Goal: Browse casually

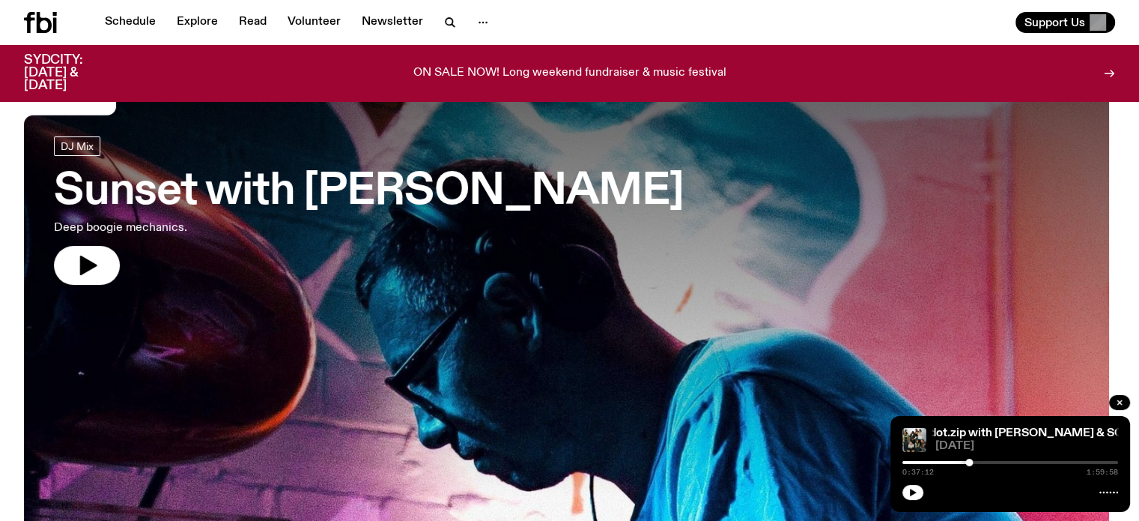
scroll to position [75, 0]
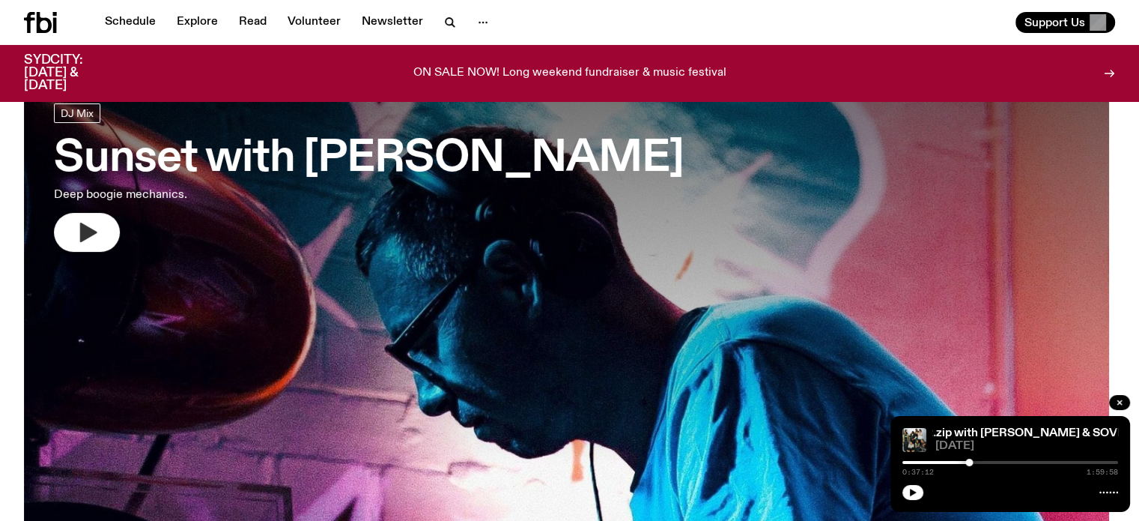
click at [88, 234] on icon "button" at bounding box center [88, 231] width 17 height 19
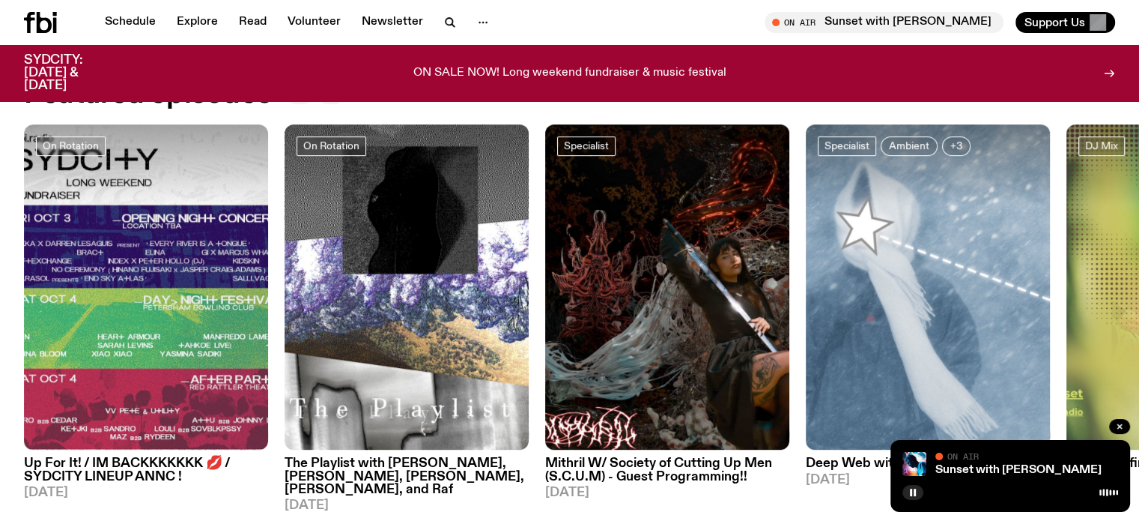
scroll to position [749, 0]
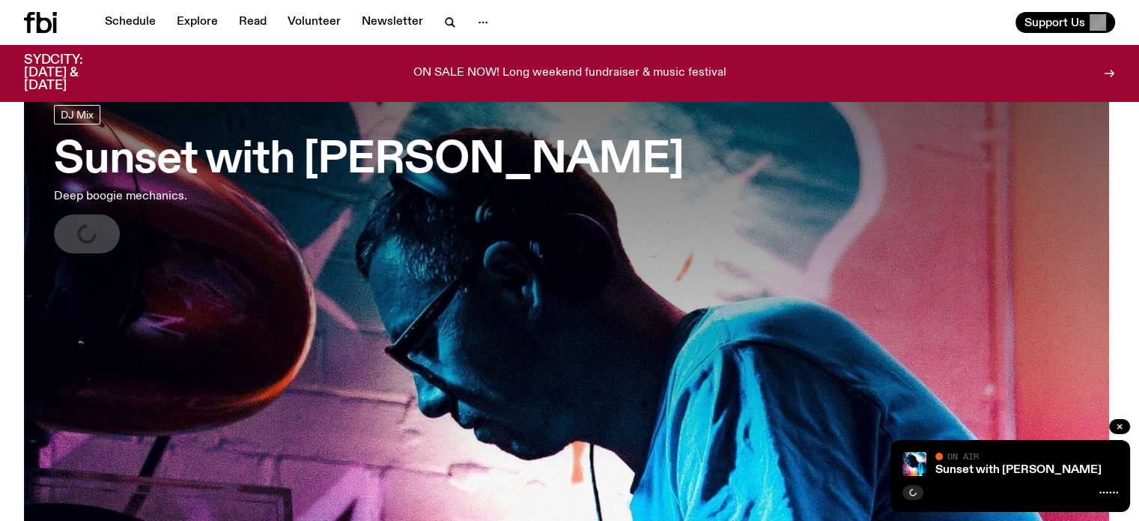
scroll to position [75, 0]
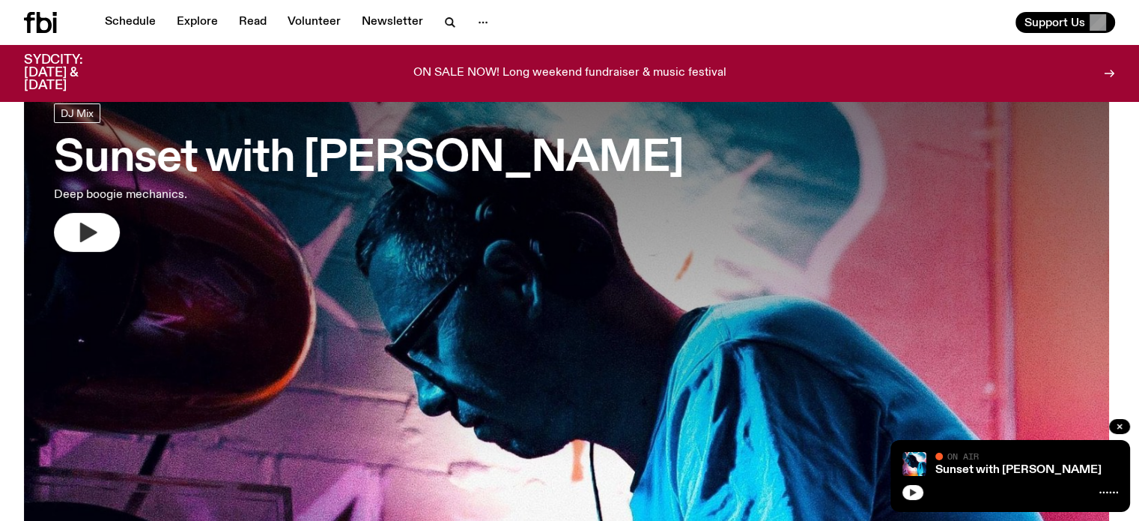
click at [912, 494] on icon "button" at bounding box center [913, 491] width 7 height 7
